Goal: Task Accomplishment & Management: Use online tool/utility

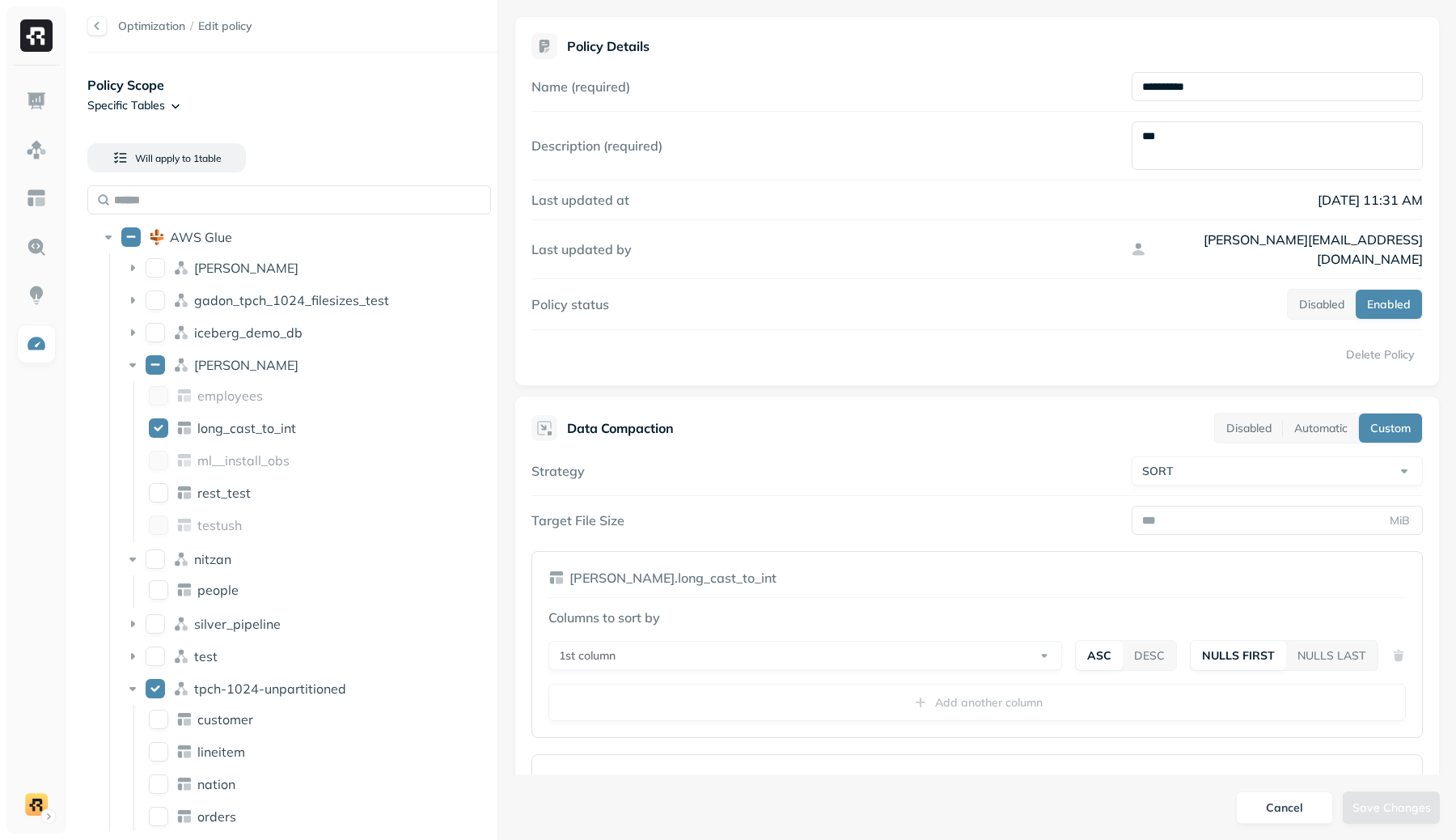
select select "****"
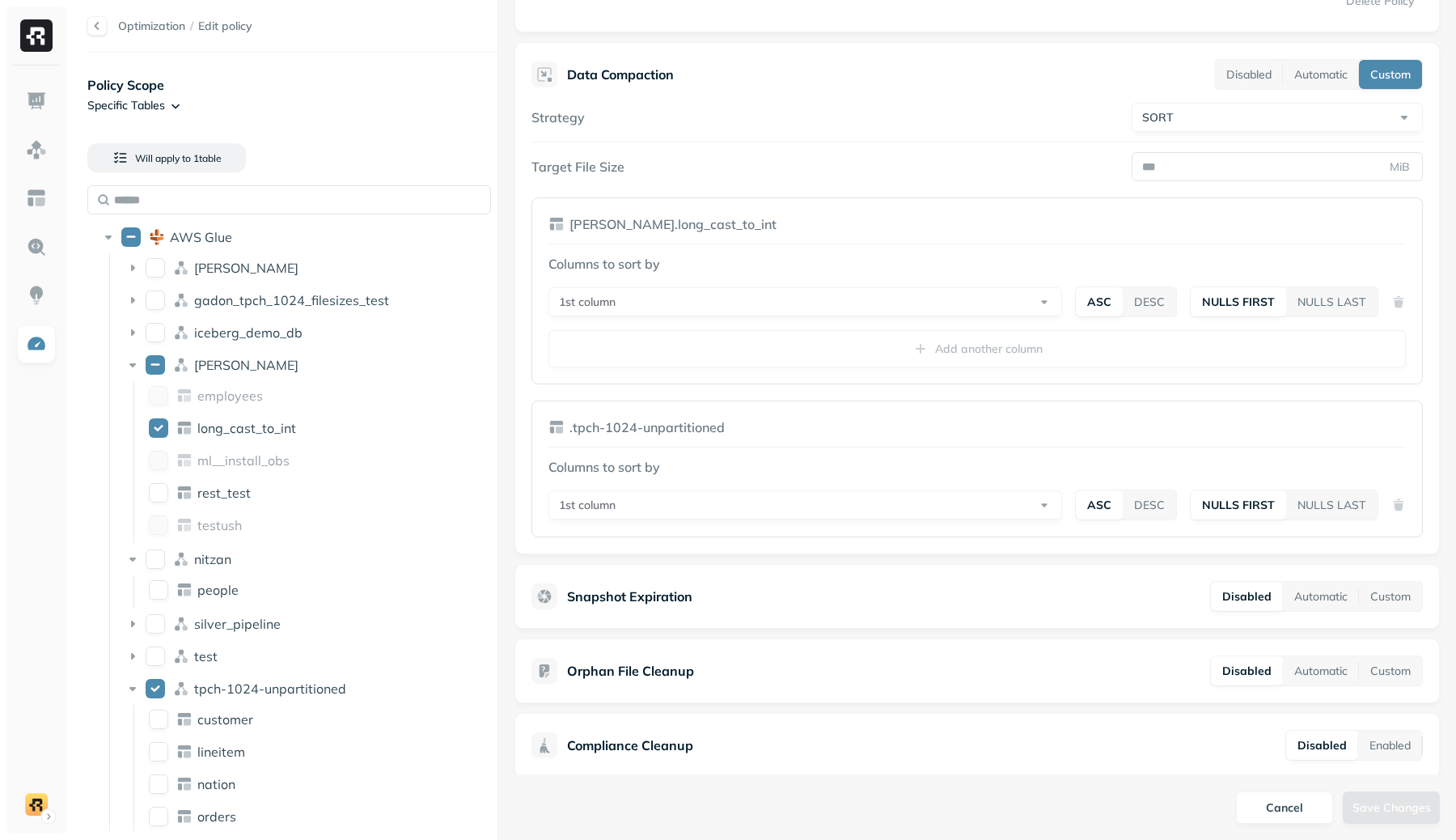
scroll to position [232, 0]
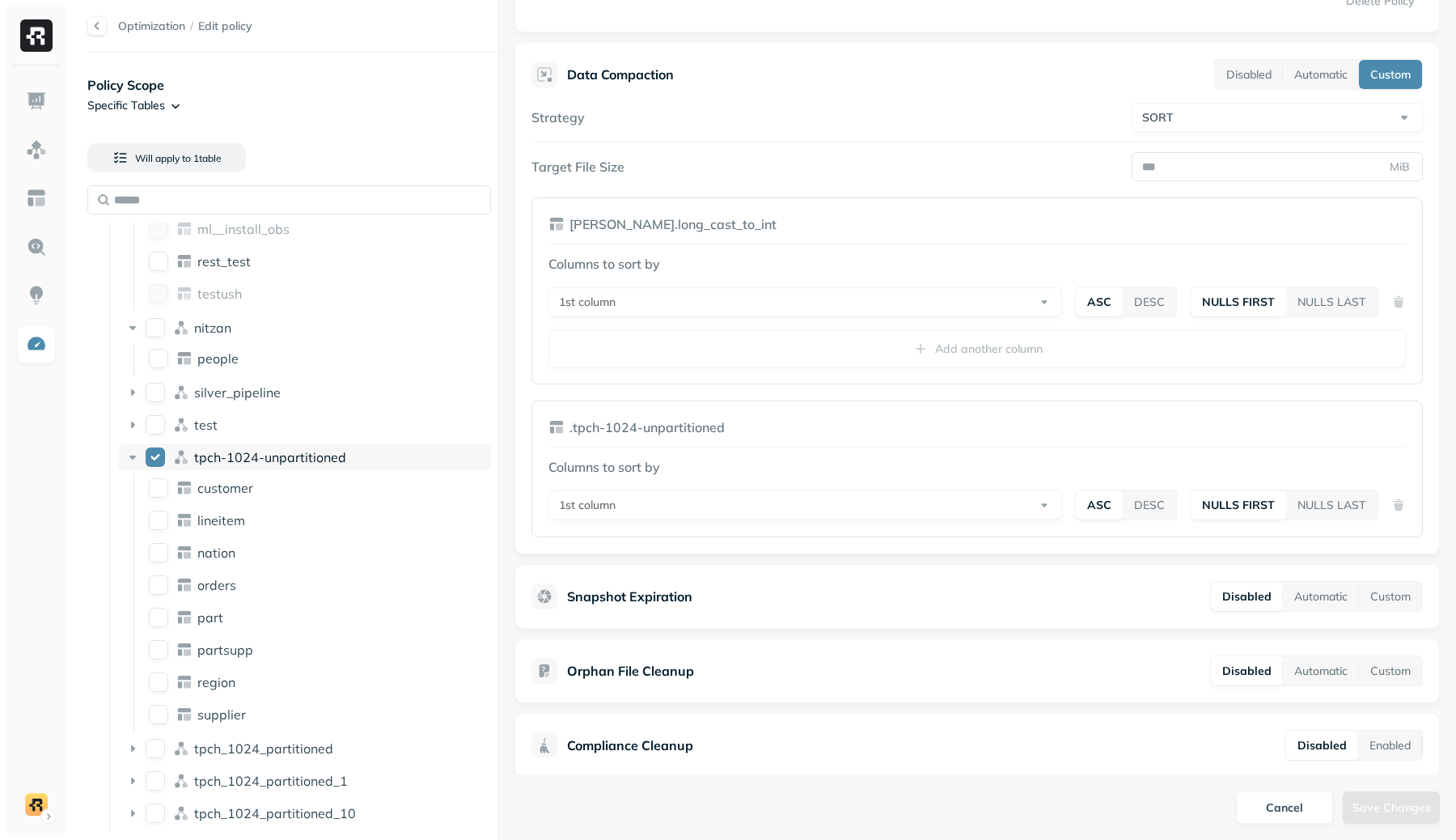
click at [154, 453] on button "tpch-1024-unpartitioned" at bounding box center [155, 457] width 19 height 19
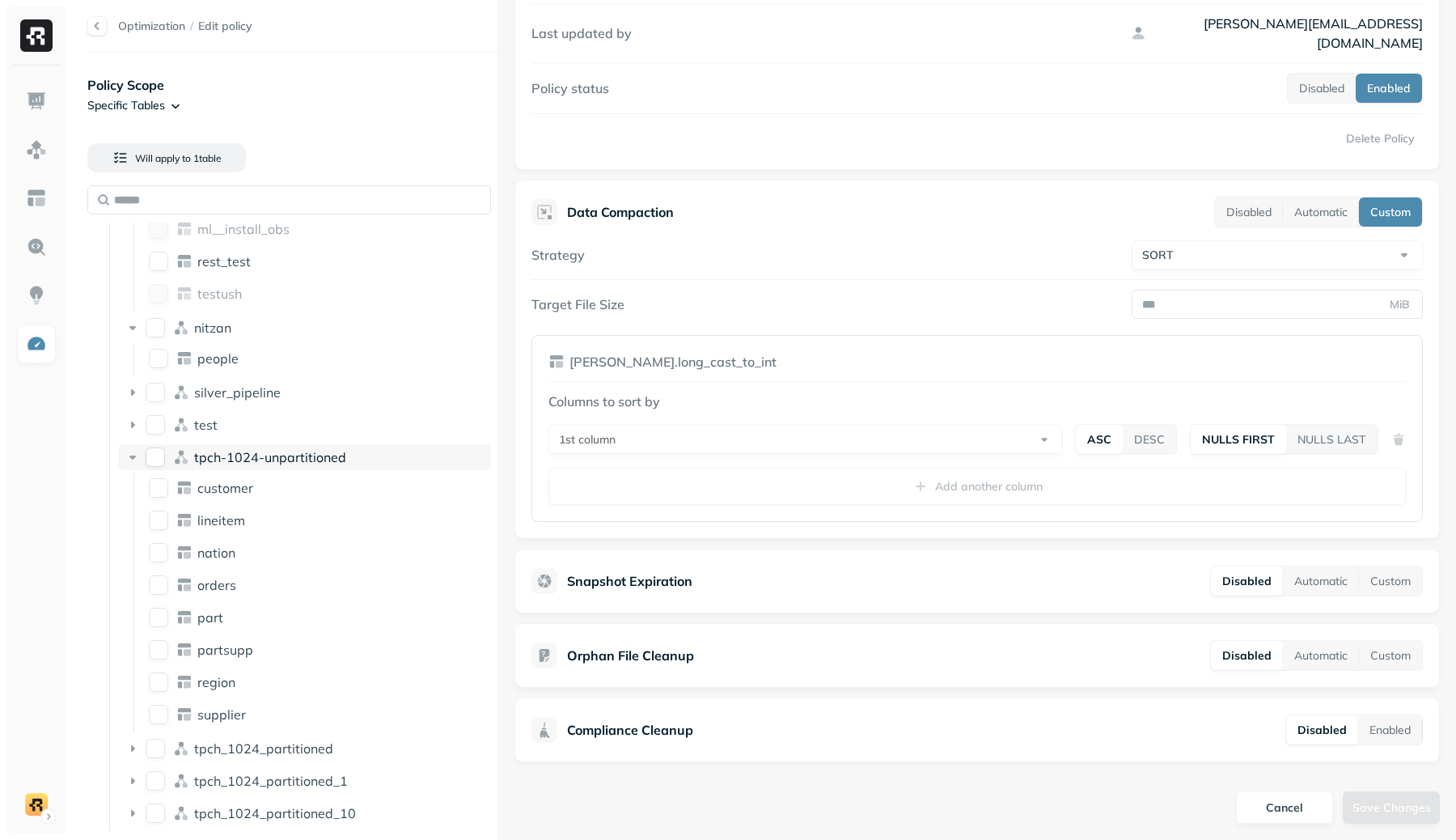
click at [161, 461] on button "tpch-1024-unpartitioned" at bounding box center [155, 457] width 19 height 19
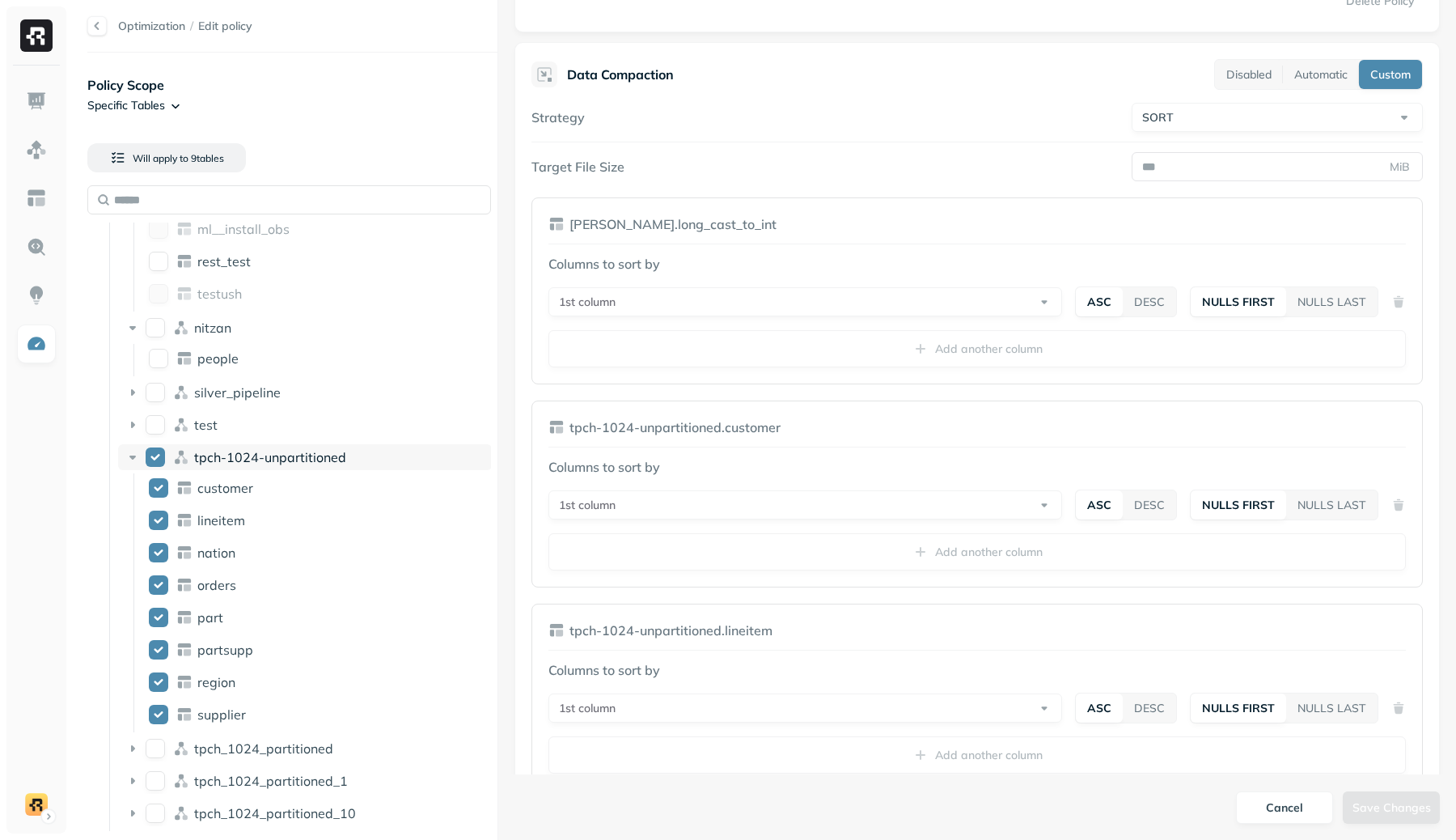
click at [161, 461] on button "tpch-1024-unpartitioned" at bounding box center [155, 457] width 19 height 19
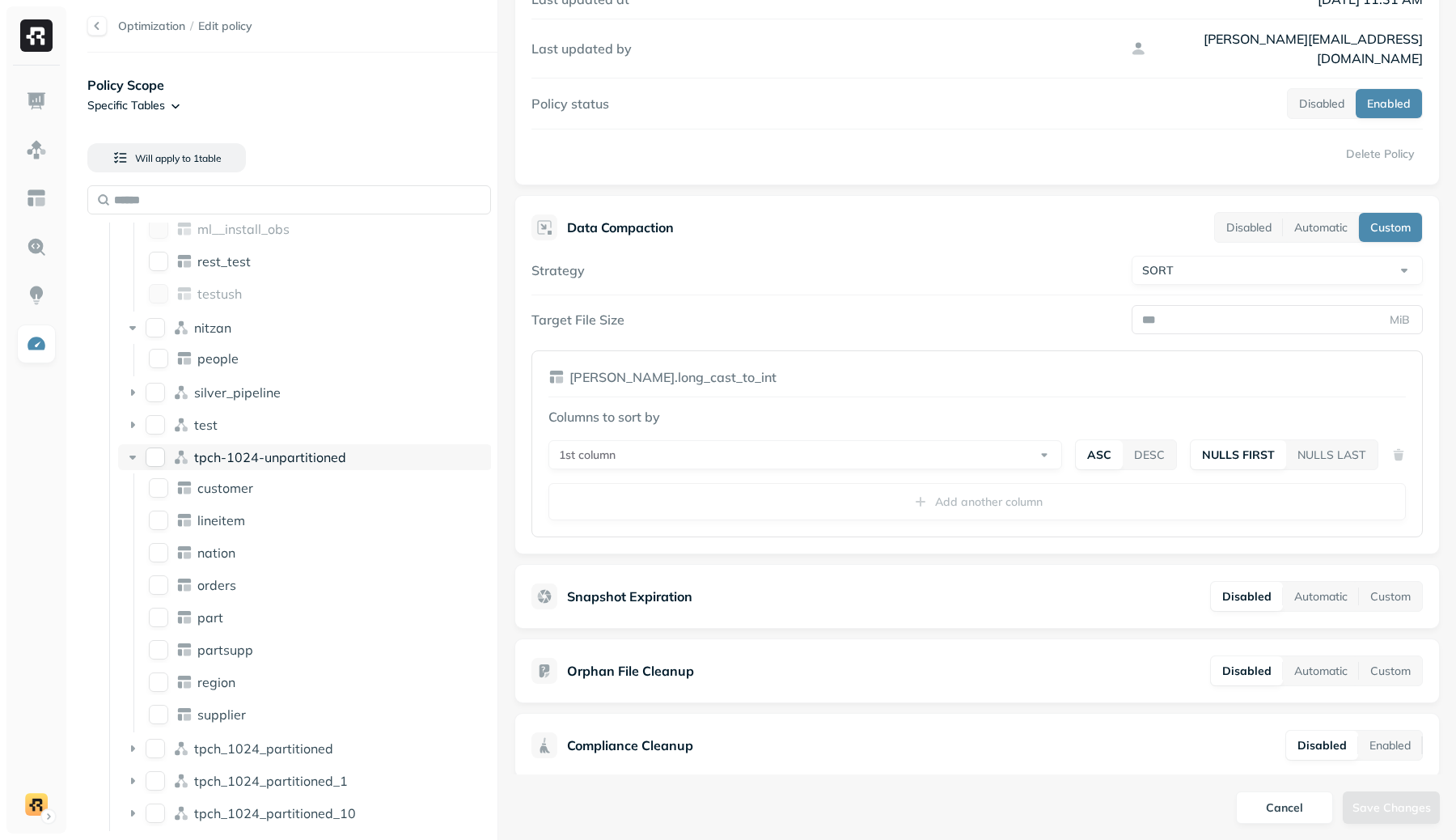
click at [161, 461] on button "tpch-1024-unpartitioned" at bounding box center [155, 457] width 19 height 19
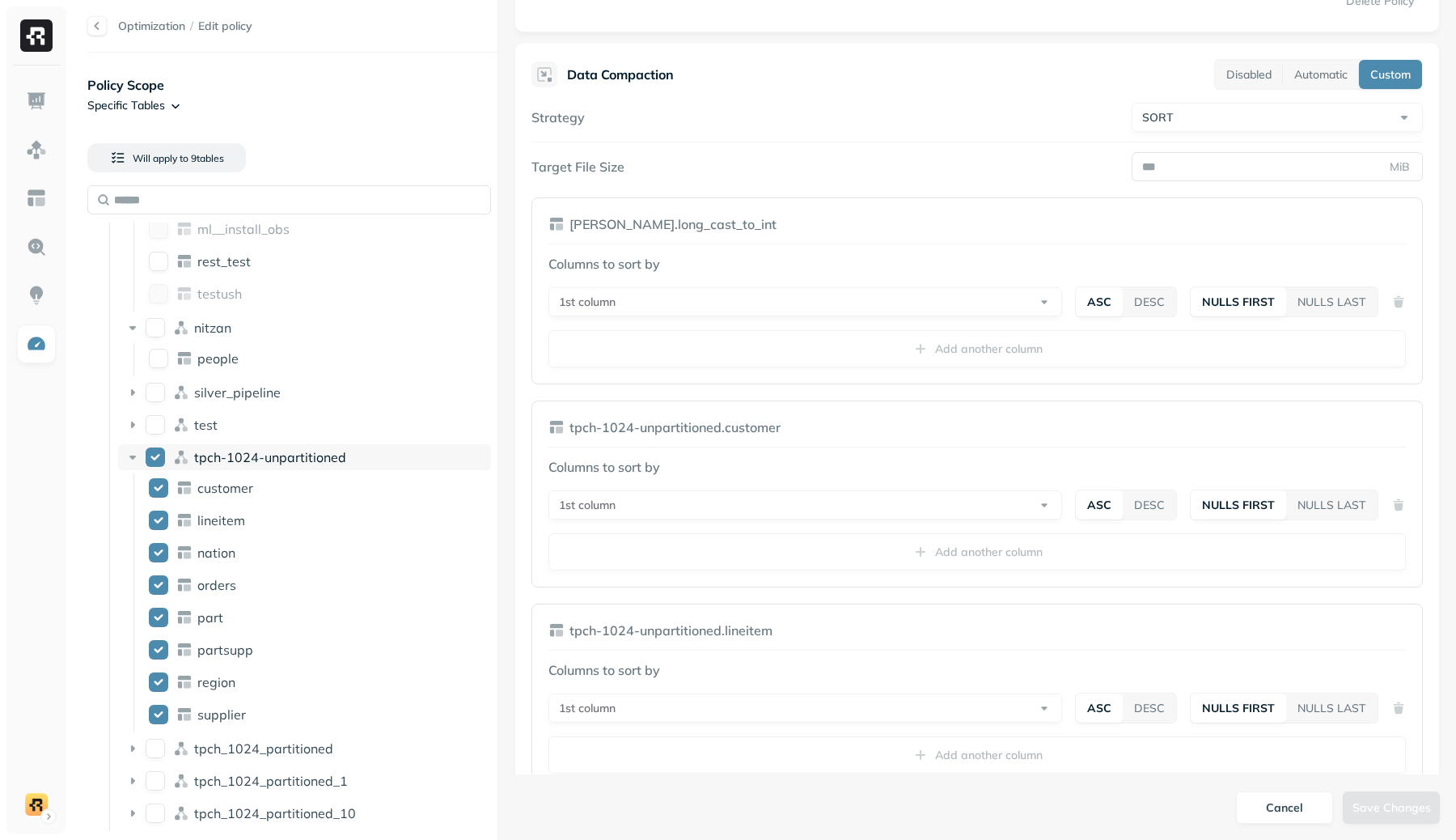
click at [161, 461] on button "tpch-1024-unpartitioned" at bounding box center [155, 457] width 19 height 19
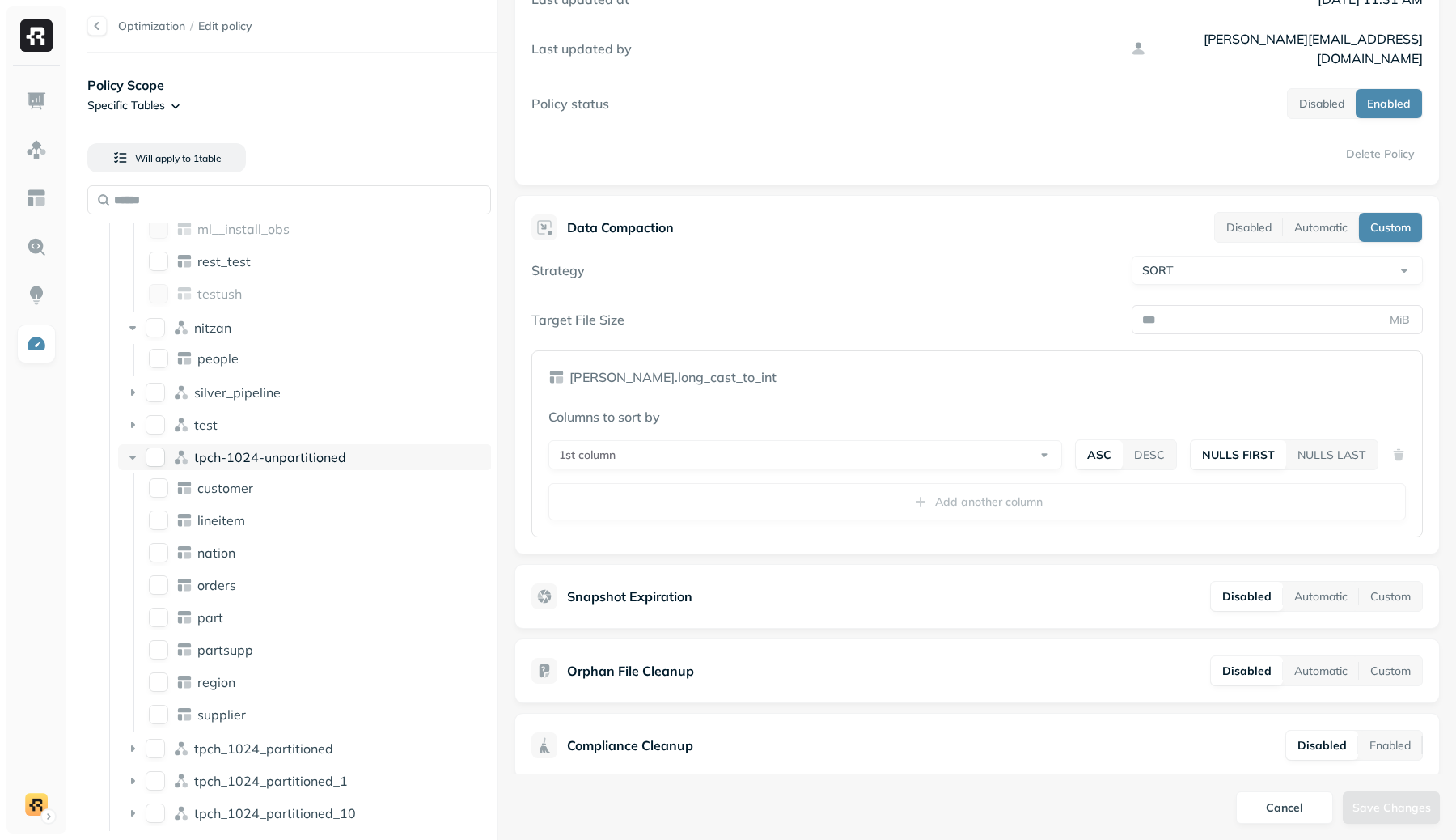
click at [161, 461] on button "tpch-1024-unpartitioned" at bounding box center [155, 457] width 19 height 19
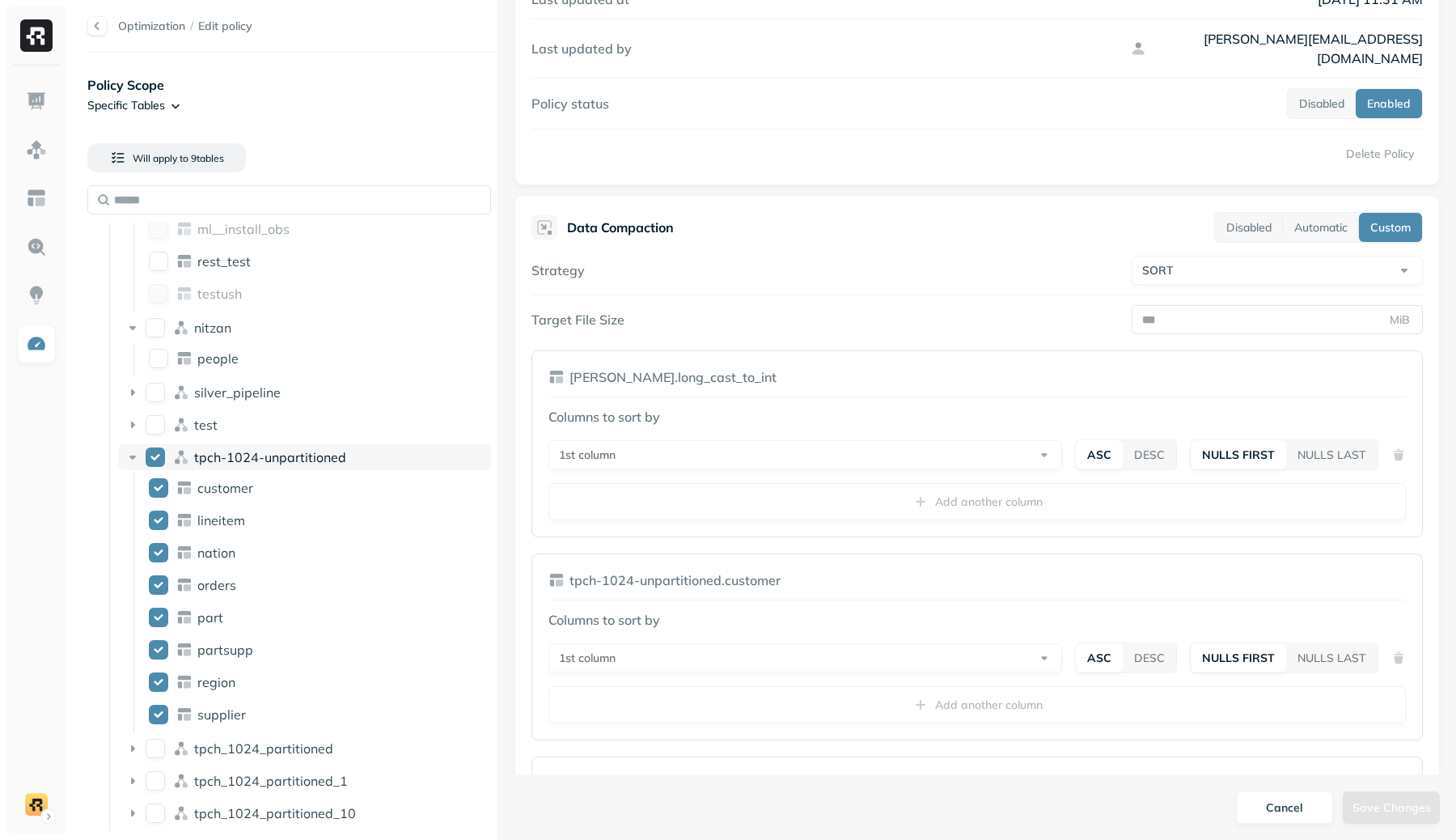
scroll to position [354, 0]
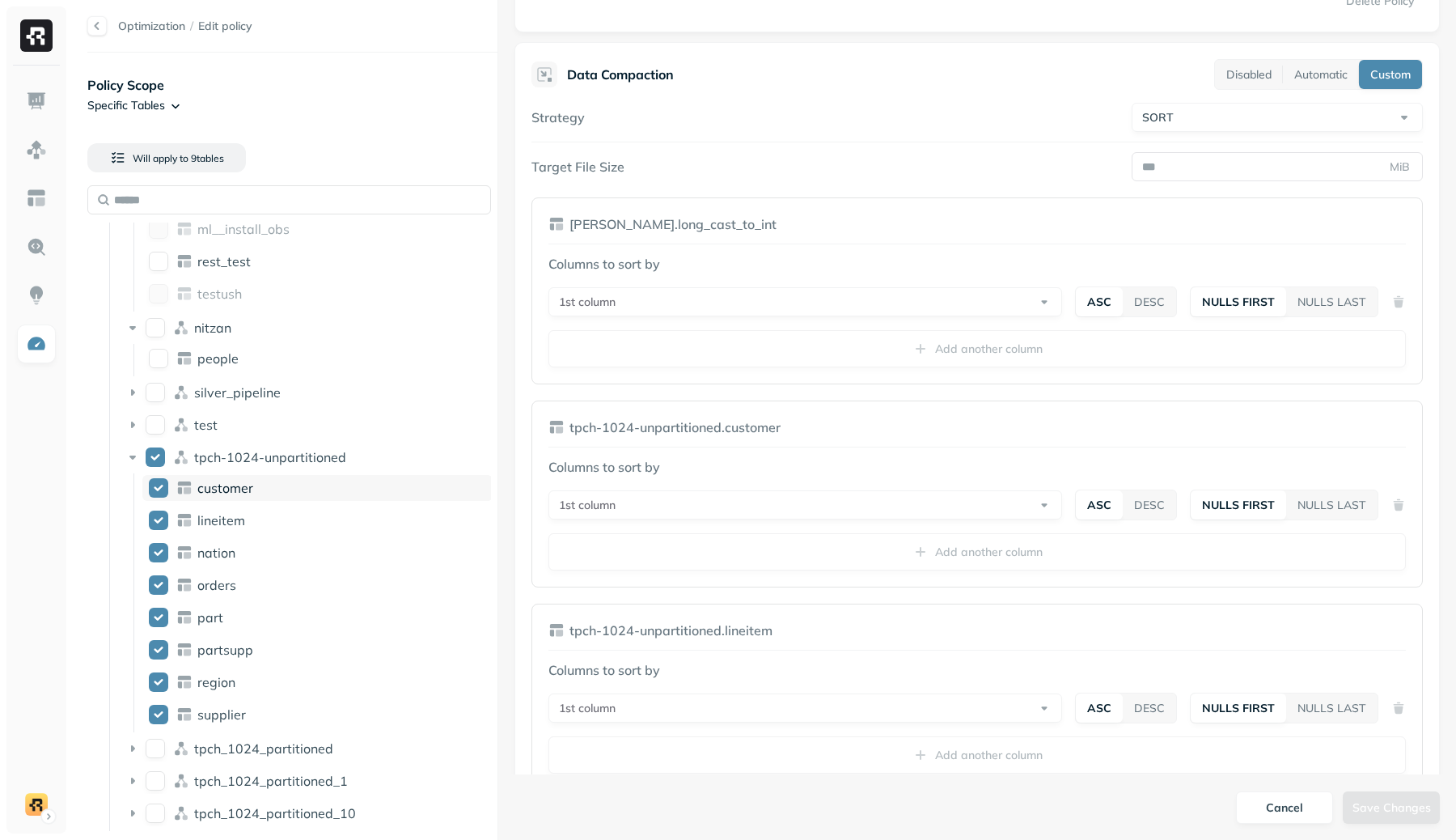
click at [157, 481] on button "customer" at bounding box center [159, 488] width 19 height 19
click at [162, 513] on button "lineitem" at bounding box center [159, 521] width 19 height 19
click at [154, 564] on div "nation" at bounding box center [317, 553] width 350 height 26
drag, startPoint x: 162, startPoint y: 581, endPoint x: 156, endPoint y: 611, distance: 30.6
click at [162, 583] on button "orders" at bounding box center [159, 585] width 19 height 19
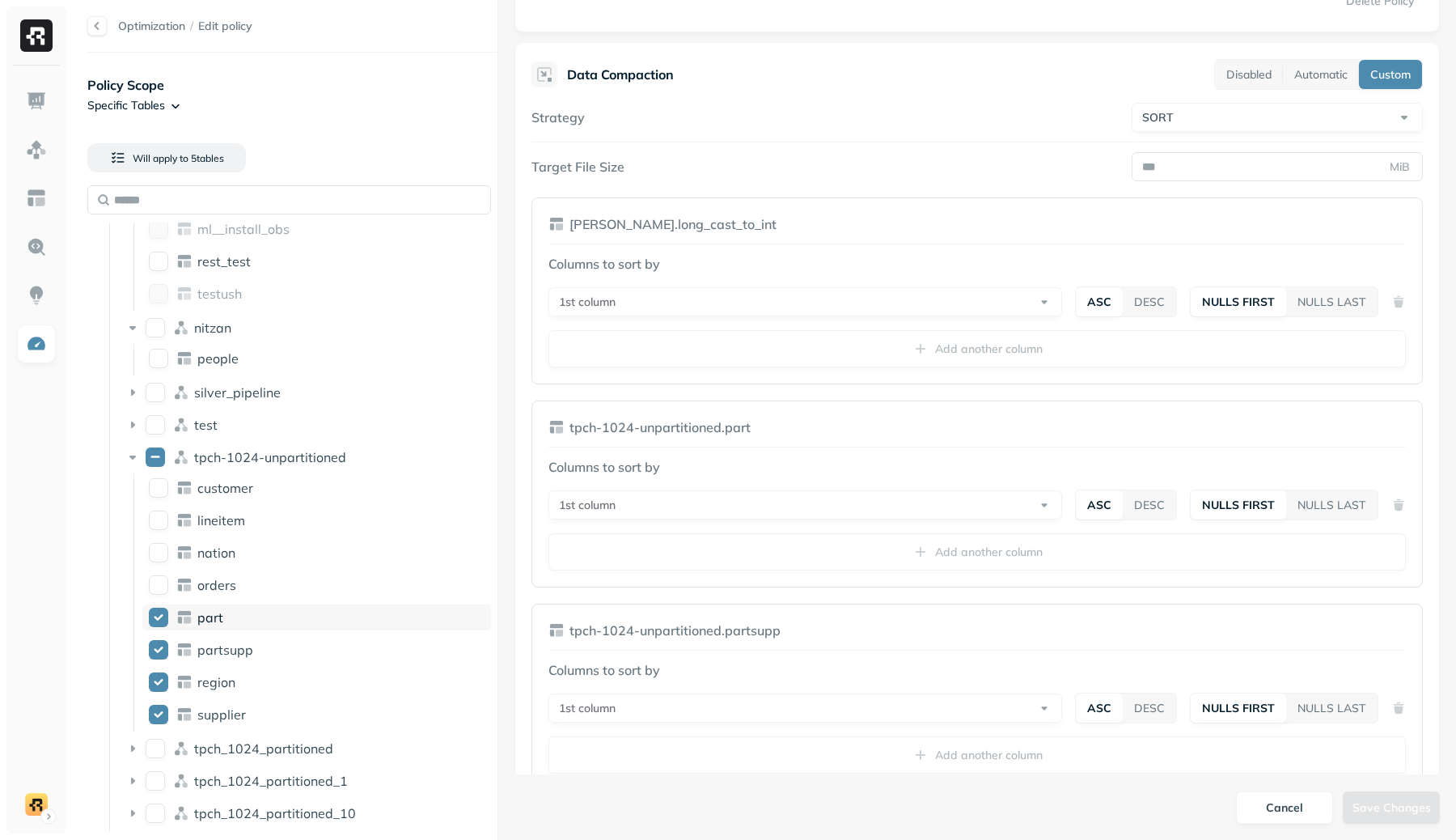
click at [155, 618] on button "part" at bounding box center [159, 617] width 19 height 19
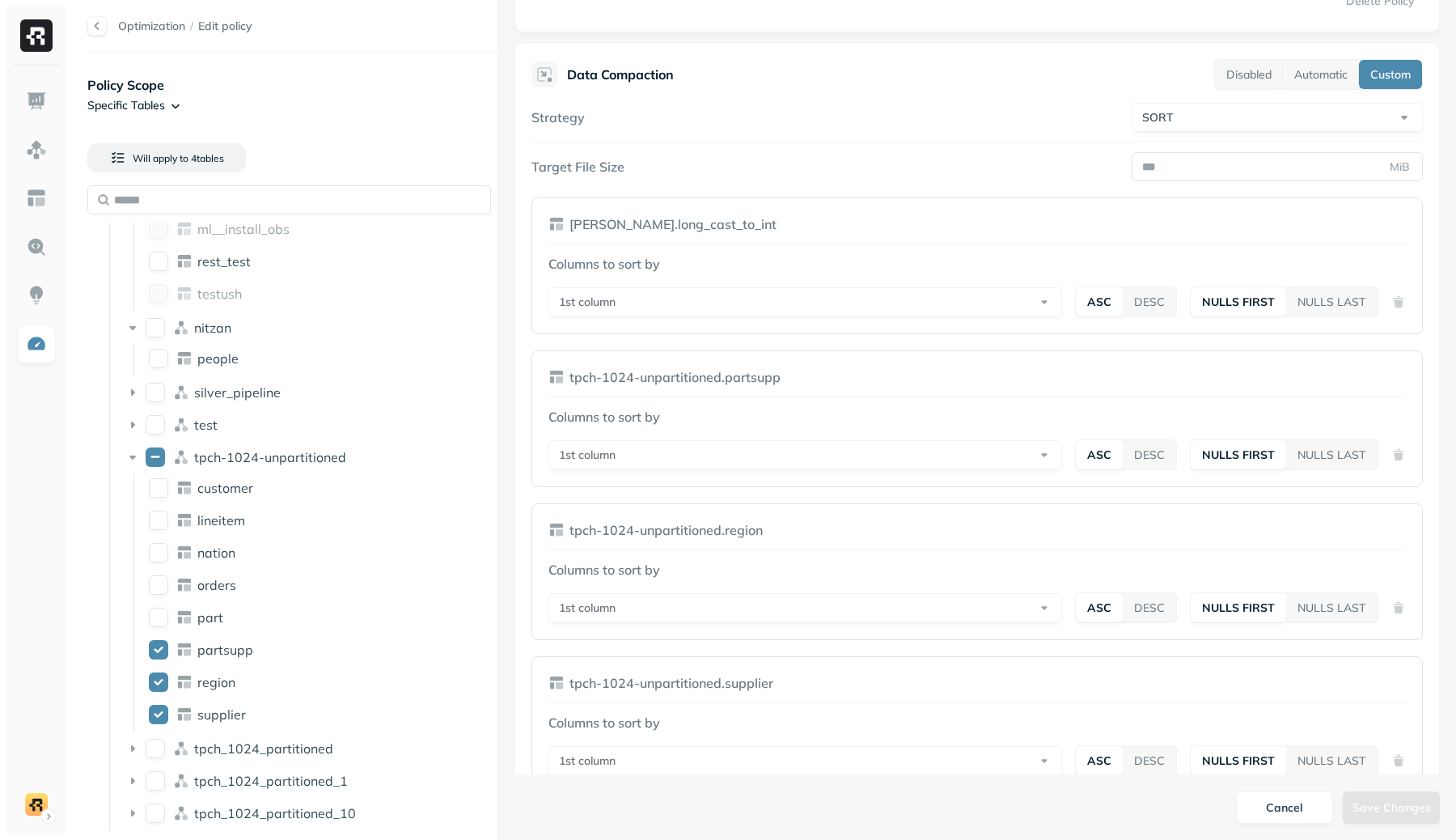
drag, startPoint x: 160, startPoint y: 643, endPoint x: 154, endPoint y: 664, distance: 21.8
click at [160, 643] on button "partsupp" at bounding box center [159, 650] width 19 height 19
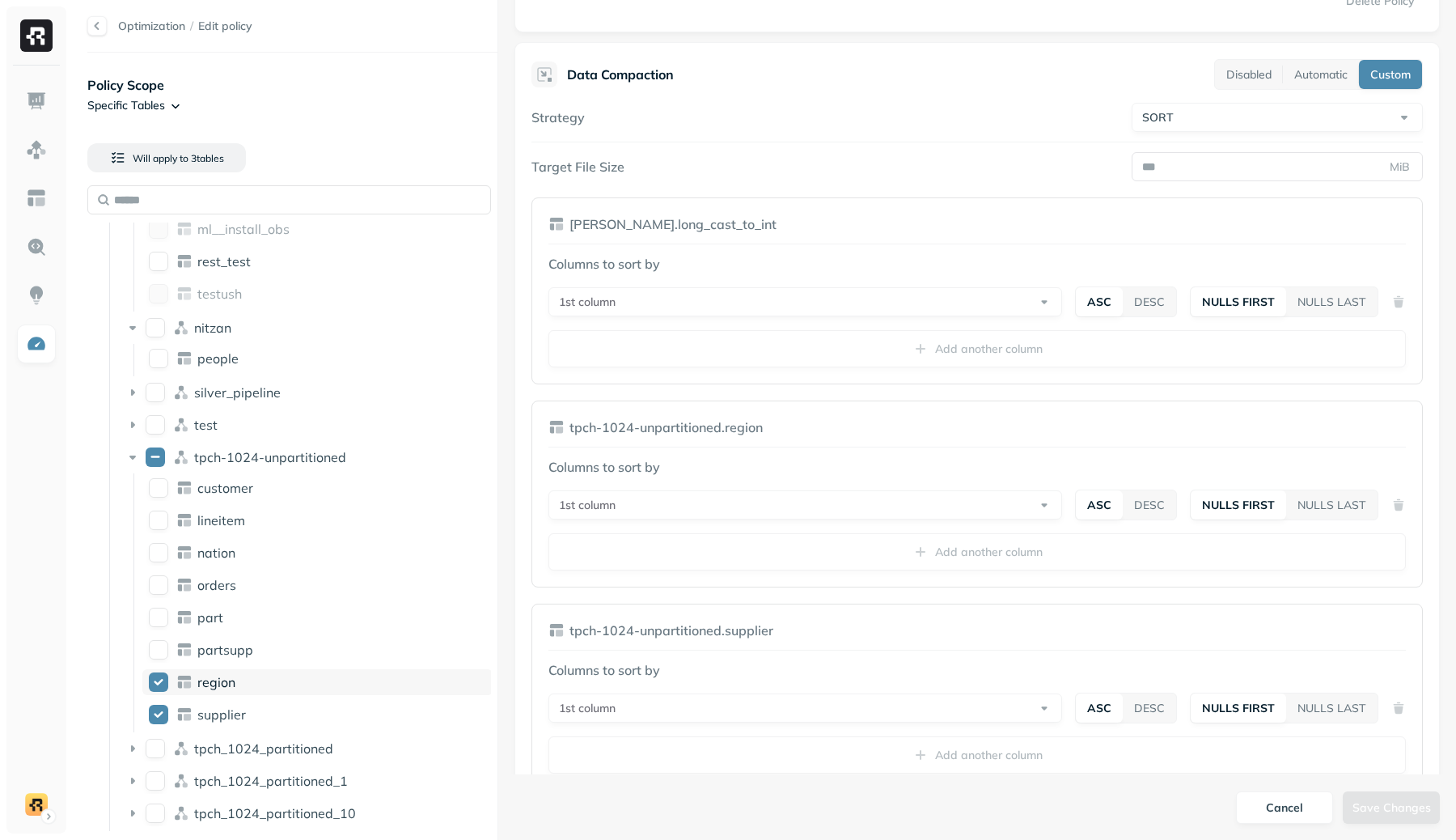
click at [154, 669] on div "region" at bounding box center [317, 682] width 350 height 26
click at [155, 698] on li "region" at bounding box center [317, 683] width 350 height 29
click at [158, 700] on ul "customer lineitem nation orders part partsupp region supplier" at bounding box center [312, 602] width 359 height 259
click at [161, 705] on button "supplier" at bounding box center [159, 714] width 19 height 19
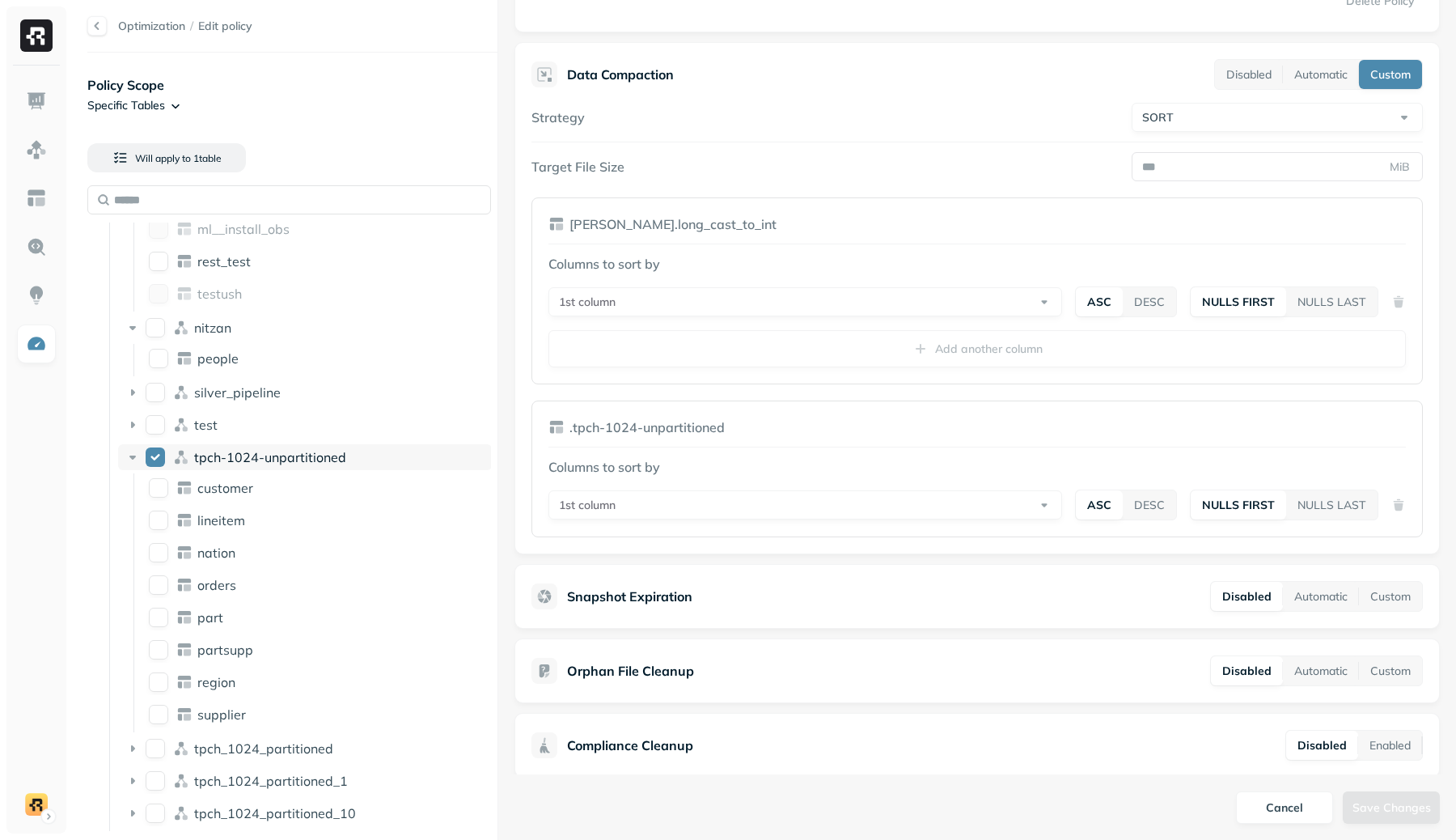
click at [155, 462] on button "tpch-1024-unpartitioned" at bounding box center [155, 457] width 19 height 19
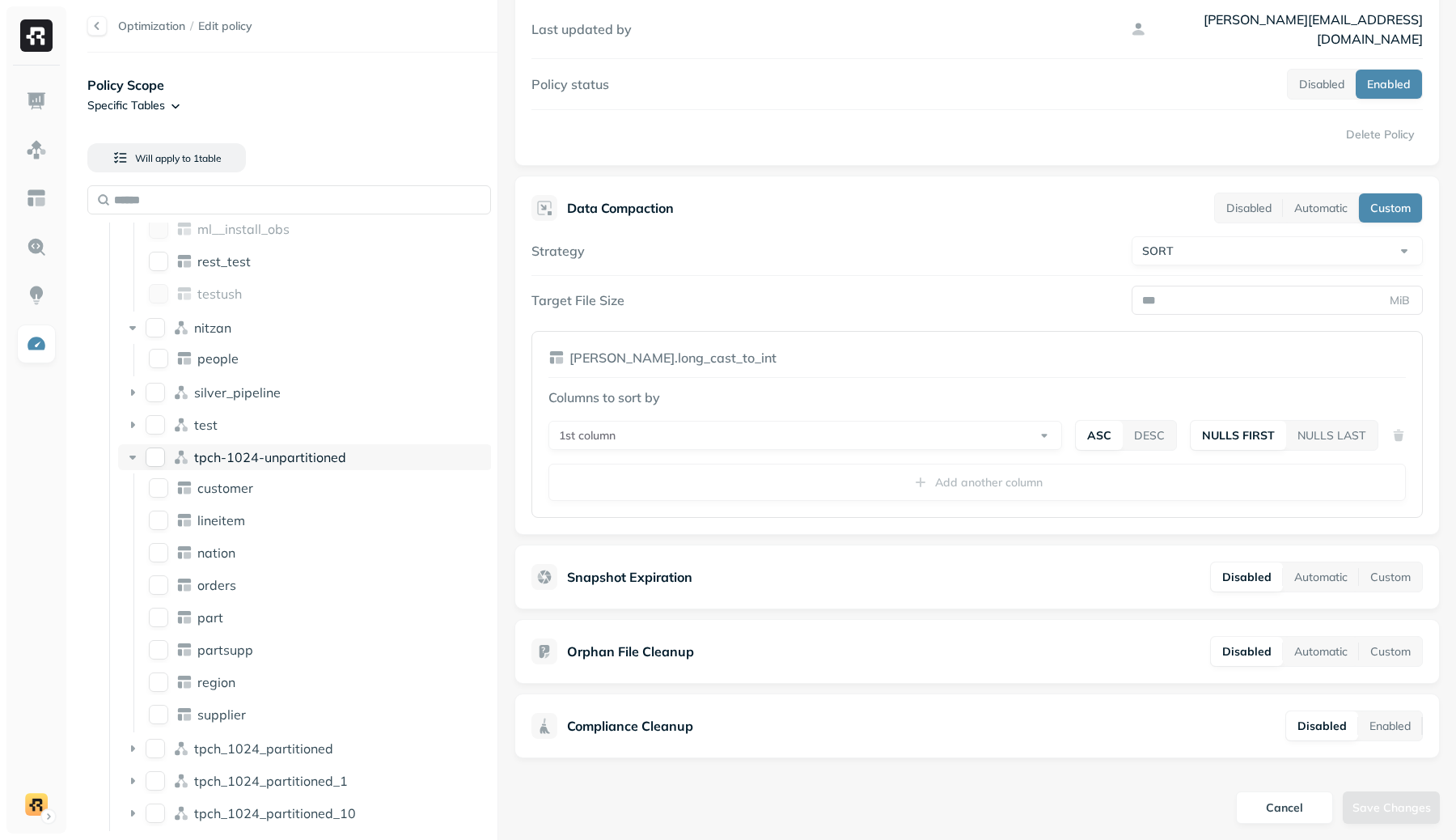
scroll to position [201, 0]
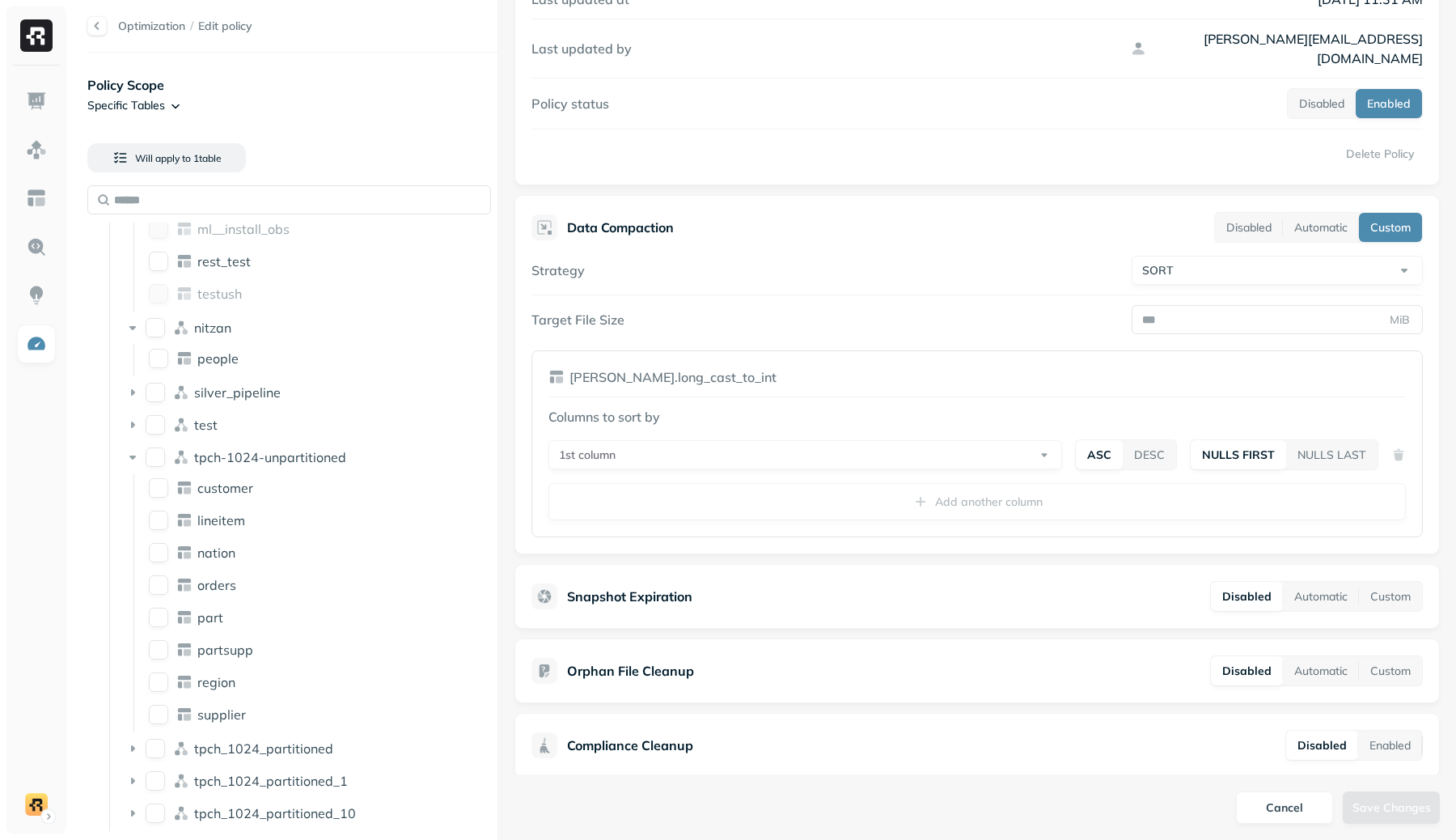
click at [39, 33] on img at bounding box center [36, 35] width 32 height 32
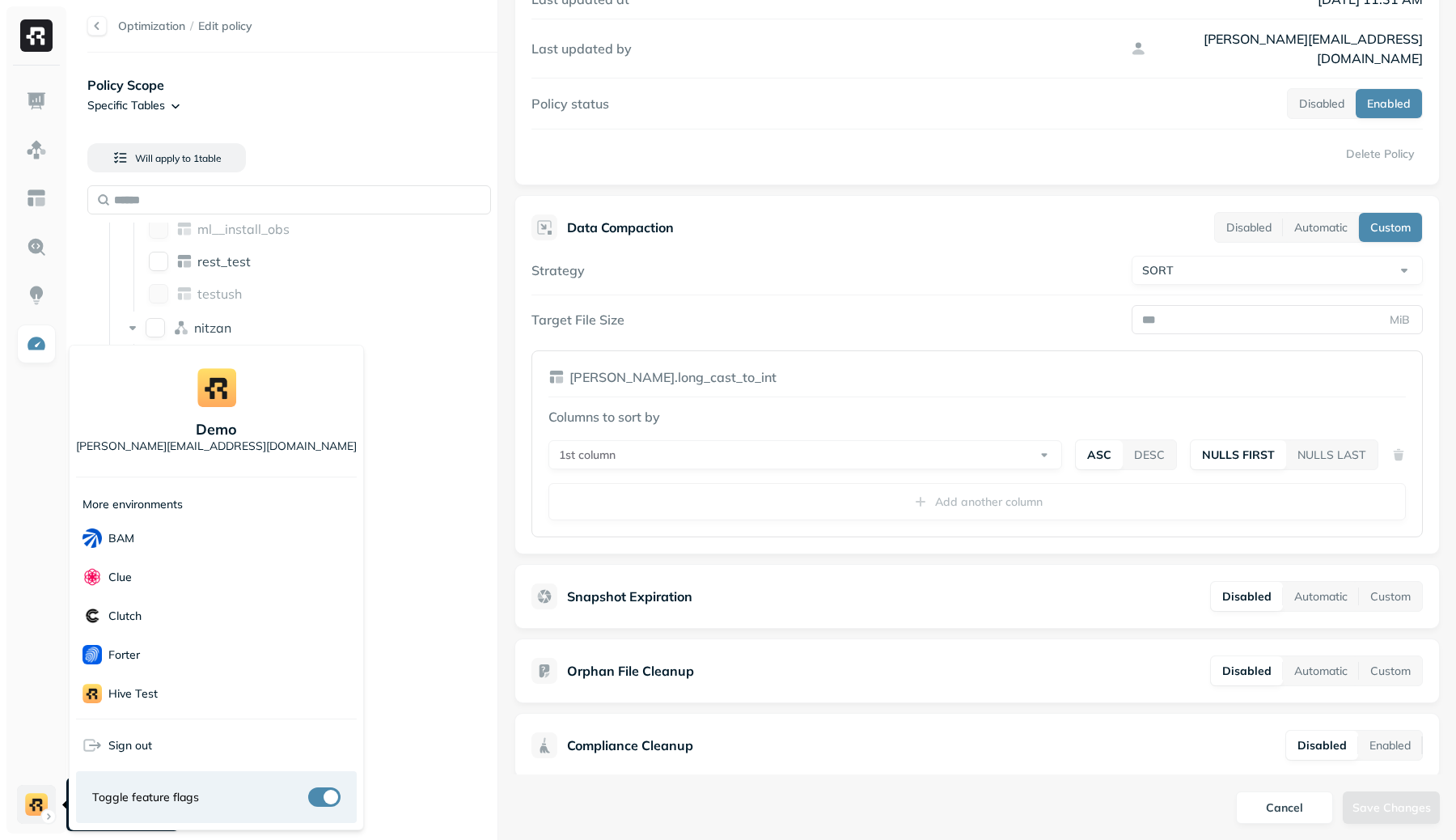
click at [25, 793] on html "**********" at bounding box center [728, 420] width 1456 height 840
click at [148, 556] on div "BAM" at bounding box center [217, 538] width 281 height 39
